Goal: Task Accomplishment & Management: Manage account settings

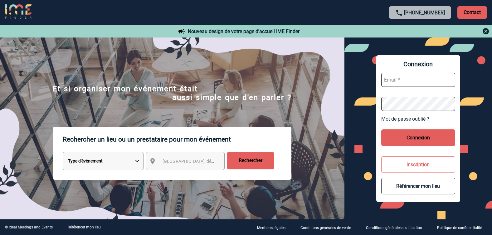
click at [398, 81] on input "text" at bounding box center [418, 80] width 74 height 14
type input "h0402-sb@accor.com"
click at [422, 135] on button "Connexion" at bounding box center [418, 137] width 74 height 17
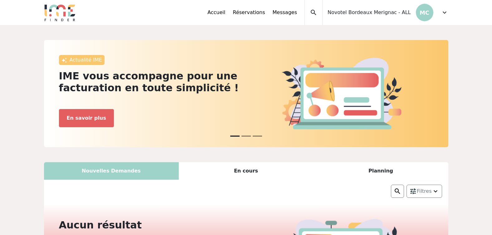
click at [422, 14] on p "MC" at bounding box center [424, 12] width 17 height 17
click at [445, 12] on span "expand_more" at bounding box center [444, 12] width 7 height 7
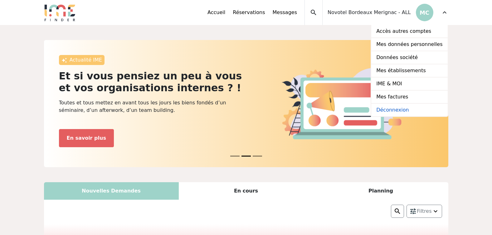
click at [398, 109] on link "Déconnexion" at bounding box center [409, 110] width 76 height 12
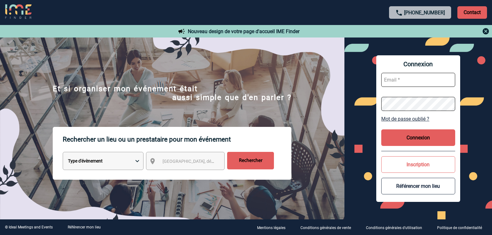
click at [391, 81] on input "text" at bounding box center [418, 80] width 74 height 14
type input "[EMAIL_ADDRESS][DOMAIN_NAME]"
click at [400, 118] on link "Mot de passe oublié ?" at bounding box center [418, 119] width 74 height 6
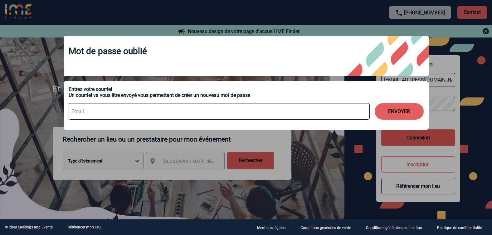
click at [119, 112] on input at bounding box center [219, 111] width 301 height 17
type input "[EMAIL_ADDRESS][DOMAIN_NAME]"
click at [394, 114] on button "ENVOYER" at bounding box center [399, 111] width 49 height 17
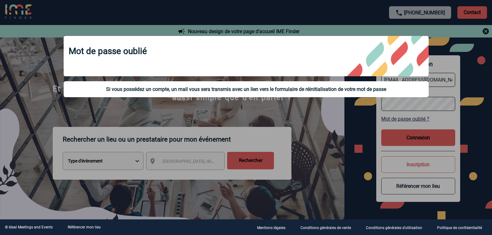
click at [336, 121] on div at bounding box center [246, 117] width 492 height 235
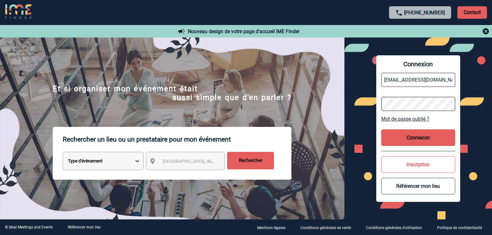
click at [419, 137] on button "Connexion" at bounding box center [418, 137] width 74 height 17
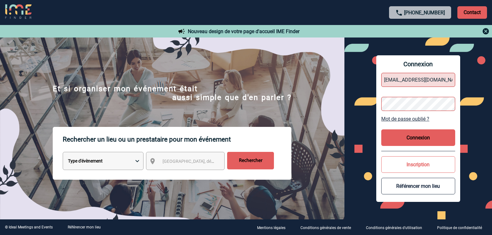
click at [402, 119] on link "Mot de passe oublié ?" at bounding box center [418, 119] width 74 height 6
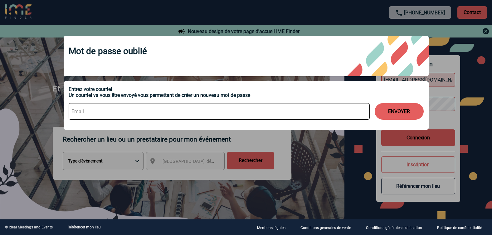
click at [125, 112] on input at bounding box center [219, 111] width 301 height 17
type input "[EMAIL_ADDRESS][DOMAIN_NAME]"
click at [399, 109] on button "ENVOYER" at bounding box center [399, 111] width 49 height 17
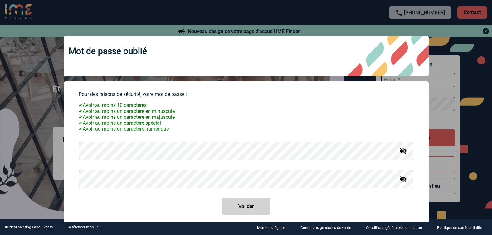
click at [401, 153] on img at bounding box center [402, 150] width 7 height 7
click at [399, 181] on img at bounding box center [402, 178] width 7 height 7
click at [237, 208] on button "Valider" at bounding box center [245, 206] width 49 height 17
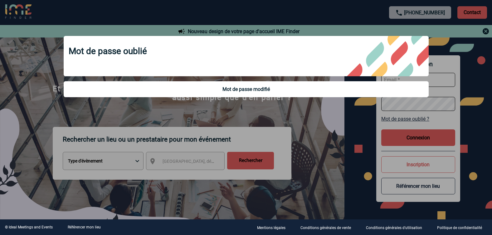
click at [337, 176] on div at bounding box center [246, 117] width 492 height 235
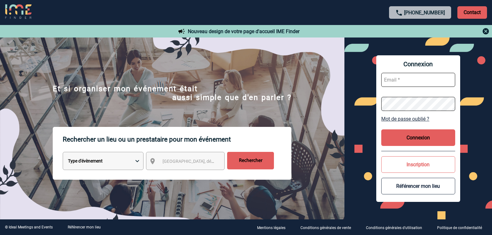
click at [419, 75] on input "text" at bounding box center [418, 80] width 74 height 14
type input "h0402-sb@accor.com"
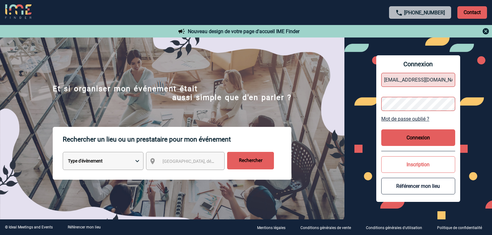
click at [389, 142] on button "Connexion" at bounding box center [418, 137] width 74 height 17
click at [415, 136] on button "Connexion" at bounding box center [418, 137] width 74 height 17
click at [386, 136] on button "Connexion" at bounding box center [418, 137] width 74 height 17
click at [417, 136] on button "Connexion" at bounding box center [418, 137] width 74 height 17
click at [405, 137] on button "Connexion" at bounding box center [418, 137] width 74 height 17
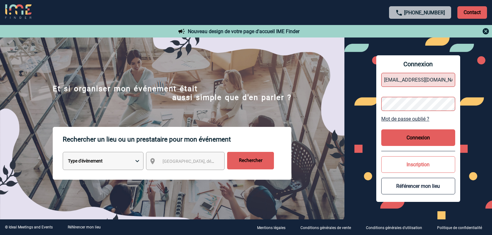
click at [414, 138] on button "Connexion" at bounding box center [418, 137] width 74 height 17
click at [391, 136] on button "Connexion" at bounding box center [418, 137] width 74 height 17
click at [417, 137] on button "Connexion" at bounding box center [418, 137] width 74 height 17
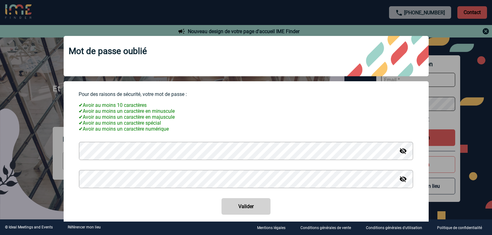
click at [33, 143] on body "+33 1 45 72 07 14 Contact Contact Nouveau design de votre page d'accueil IME Fi…" at bounding box center [246, 117] width 492 height 235
click at [399, 154] on img at bounding box center [402, 150] width 7 height 7
click at [243, 204] on button "Valider" at bounding box center [245, 206] width 49 height 17
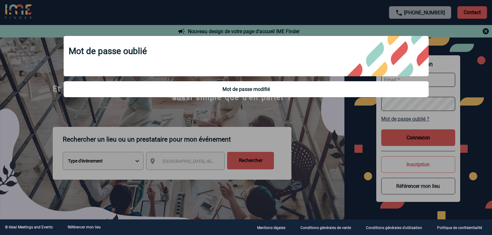
click at [319, 127] on div at bounding box center [246, 117] width 492 height 235
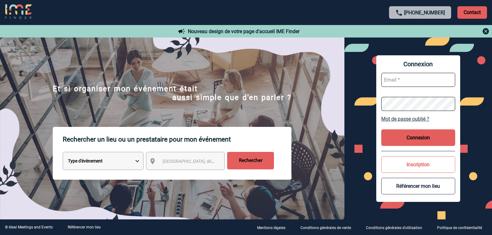
click at [408, 81] on input "text" at bounding box center [418, 80] width 74 height 14
type input "h0402-sb@accor.com"
click at [386, 135] on button "Connexion" at bounding box center [418, 137] width 74 height 17
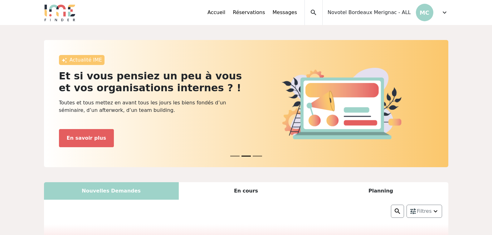
click at [438, 12] on div "Accueil Réservations Messages Accès autres comptes Mes données personnelles Don…" at bounding box center [327, 12] width 241 height 25
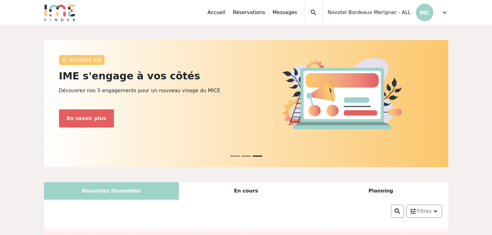
click at [425, 15] on p "MC" at bounding box center [424, 12] width 17 height 17
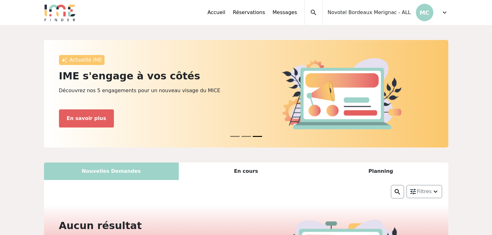
click at [445, 13] on span "expand_more" at bounding box center [444, 12] width 7 height 7
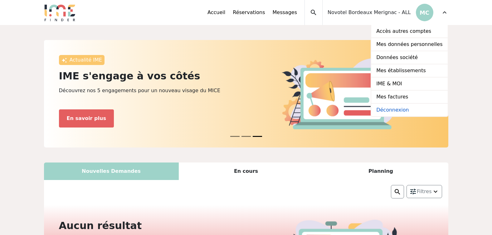
click at [401, 110] on link "Déconnexion" at bounding box center [409, 110] width 76 height 12
